Goal: Find specific page/section: Find specific page/section

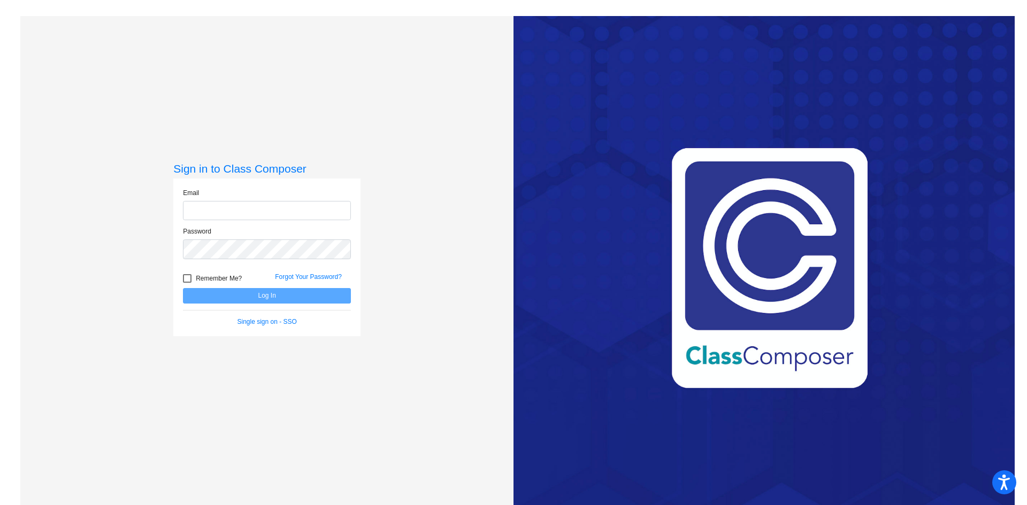
type input "[EMAIL_ADDRESS][PERSON_NAME][DOMAIN_NAME]"
click at [279, 293] on button "Log In" at bounding box center [267, 296] width 168 height 16
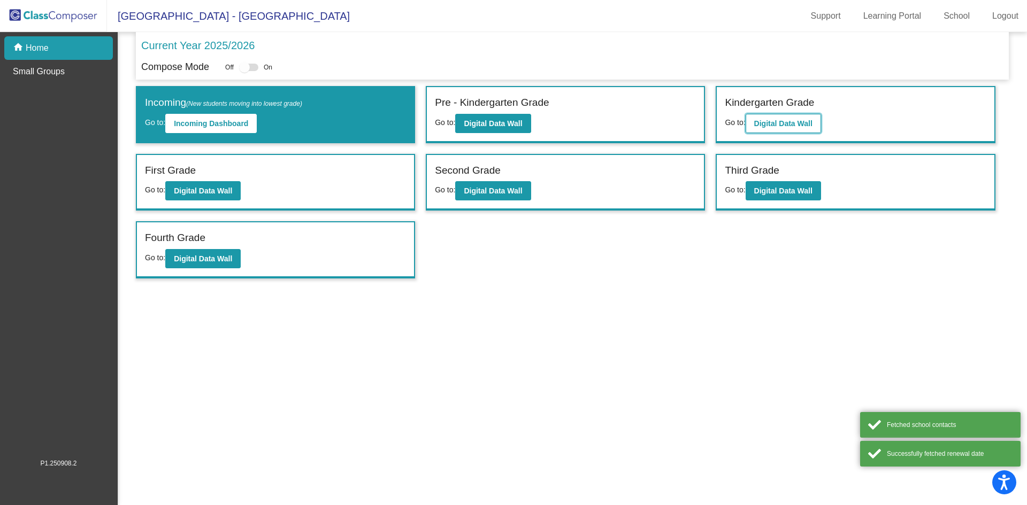
click at [782, 126] on b "Digital Data Wall" at bounding box center [783, 123] width 58 height 9
